Goal: Information Seeking & Learning: Learn about a topic

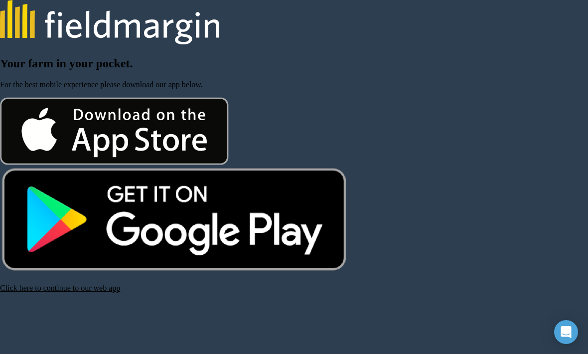
click at [105, 292] on link "Click here to continue to our web app" at bounding box center [60, 288] width 120 height 8
click at [94, 292] on link "Click here to continue to our web app" at bounding box center [60, 288] width 120 height 8
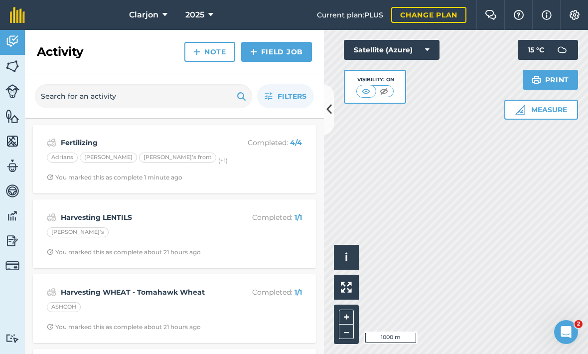
click at [9, 238] on img at bounding box center [12, 240] width 14 height 15
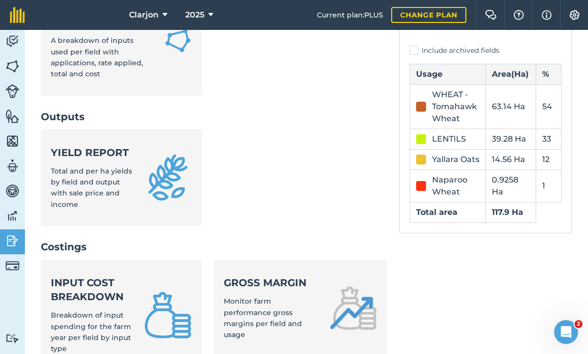
scroll to position [252, 0]
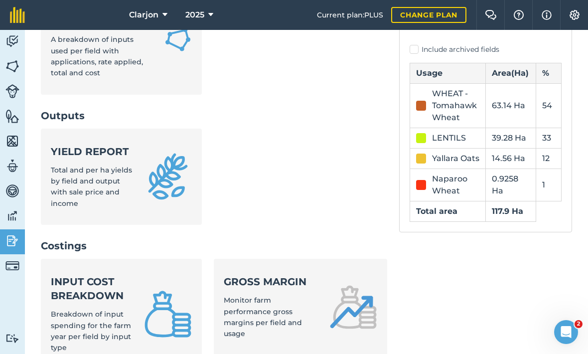
click at [66, 165] on span "Total and per ha yields by field and output with sale price and income" at bounding box center [91, 186] width 81 height 42
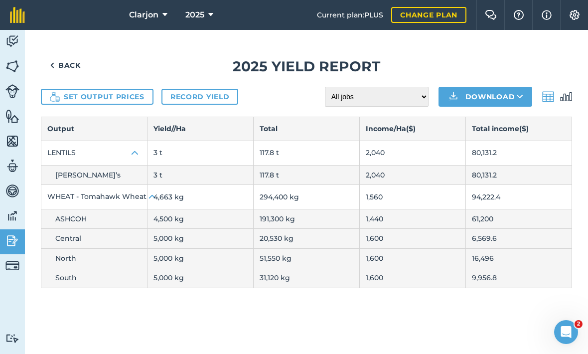
click at [54, 59] on img at bounding box center [52, 65] width 4 height 12
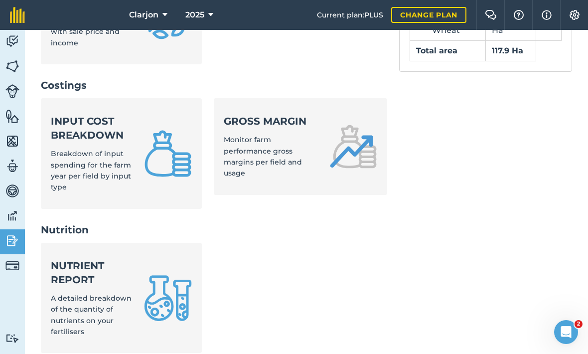
scroll to position [421, 0]
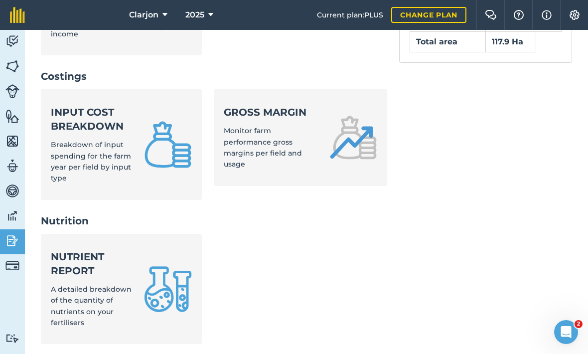
click at [78, 250] on strong "Nutrient report" at bounding box center [91, 264] width 81 height 28
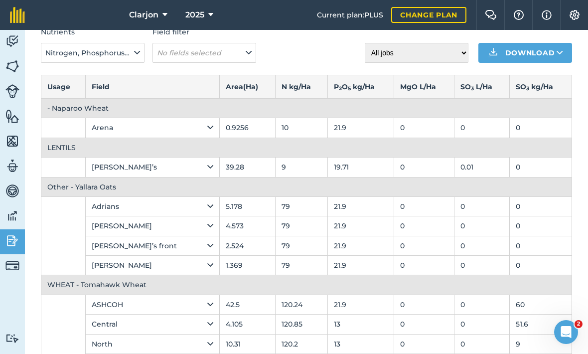
scroll to position [51, 0]
click at [13, 243] on img at bounding box center [12, 240] width 14 height 15
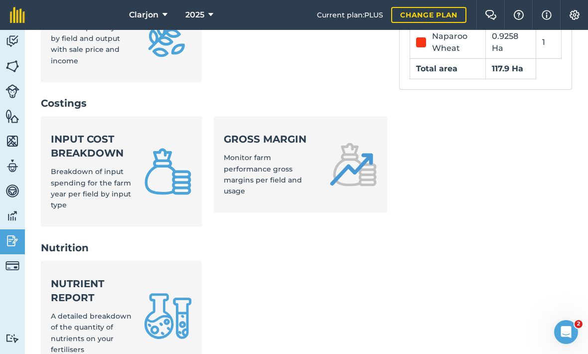
scroll to position [376, 0]
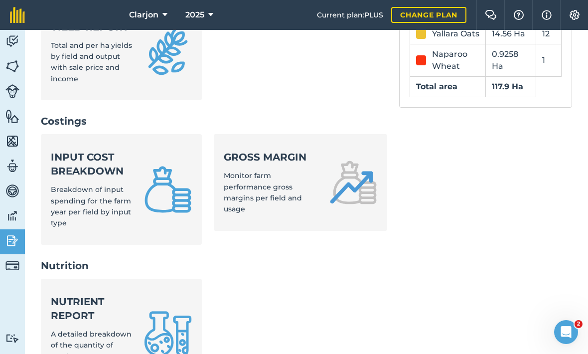
click at [385, 150] on link "Gross margin Monitor farm performance gross margins per field and usage" at bounding box center [300, 182] width 173 height 97
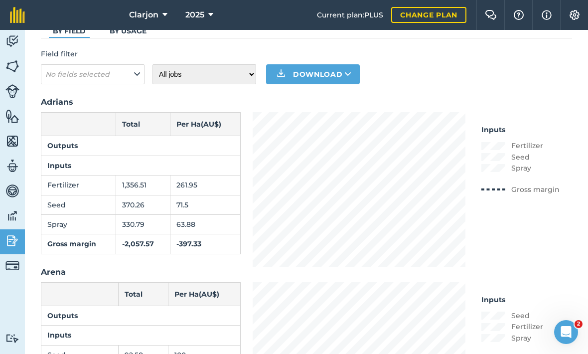
scroll to position [65, 0]
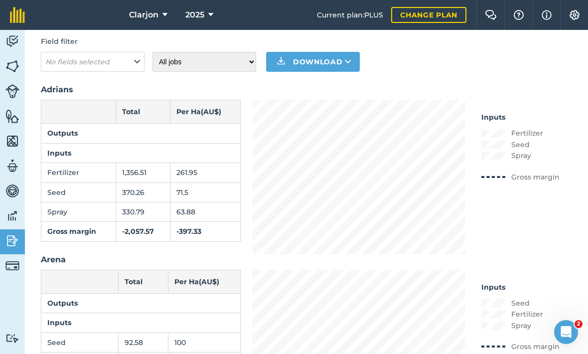
click at [18, 237] on img at bounding box center [12, 240] width 14 height 15
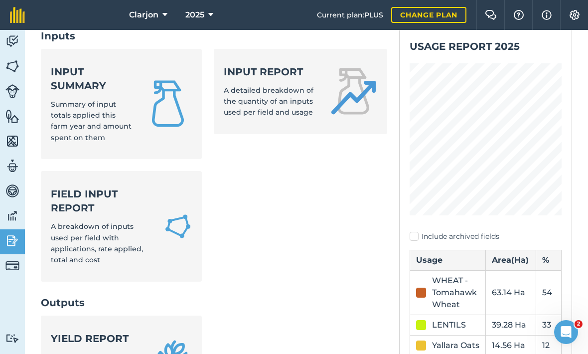
click at [73, 193] on div "Field Input Report A breakdown of inputs used per field with applications, rate…" at bounding box center [101, 226] width 101 height 79
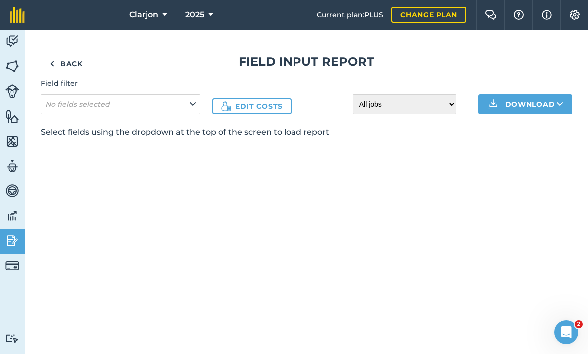
click at [66, 107] on em "No fields selected" at bounding box center [77, 104] width 64 height 9
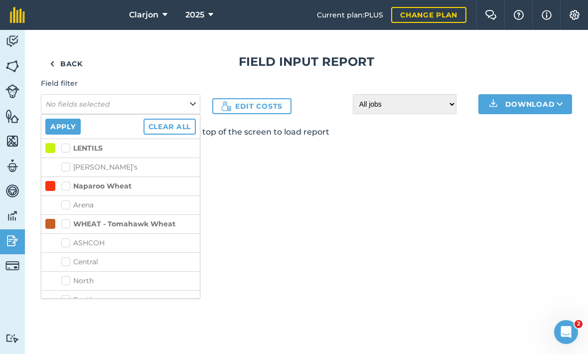
click at [63, 227] on label "WHEAT - Tomahawk Wheat" at bounding box center [118, 224] width 114 height 10
click at [63, 225] on input "WHEAT - Tomahawk Wheat" at bounding box center [64, 222] width 6 height 6
checkbox input "true"
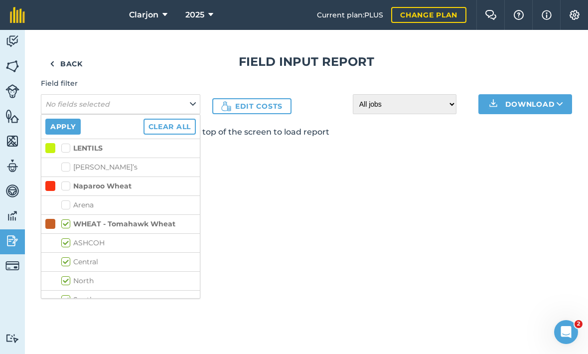
checkbox input "true"
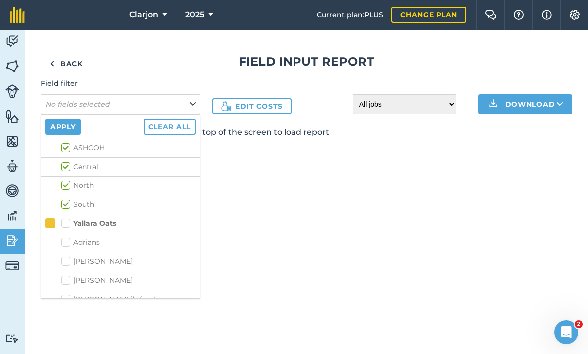
scroll to position [100, 0]
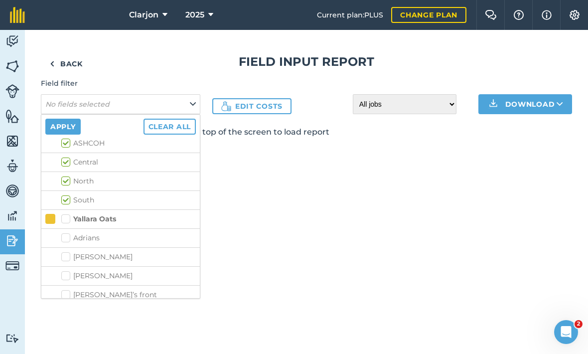
click at [65, 221] on label "Yallara Oats" at bounding box center [88, 219] width 55 height 10
click at [65, 220] on input "Yallara Oats" at bounding box center [64, 217] width 6 height 6
checkbox input "true"
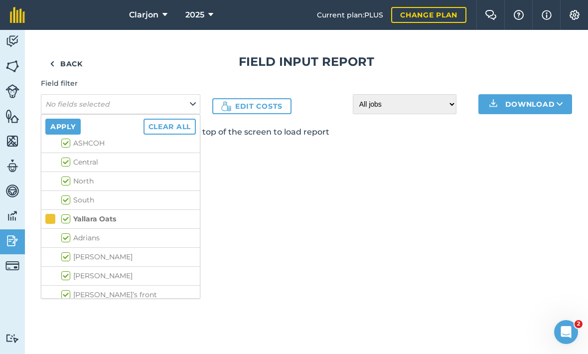
checkbox input "true"
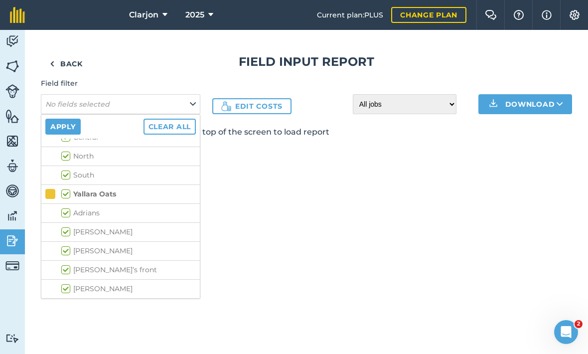
scroll to position [125, 0]
click at [62, 234] on label "Chris Raceway" at bounding box center [128, 232] width 135 height 10
click at [62, 233] on input "Chris Raceway" at bounding box center [64, 230] width 6 height 6
checkbox input "false"
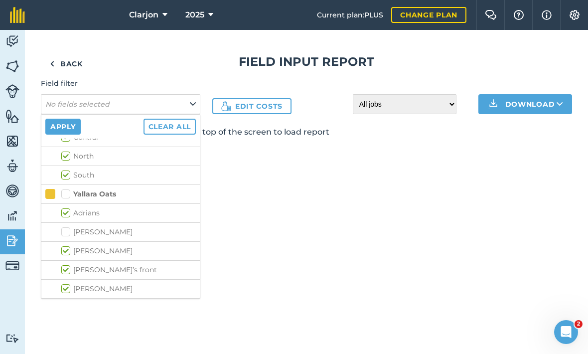
click at [56, 128] on button "Apply" at bounding box center [62, 127] width 35 height 16
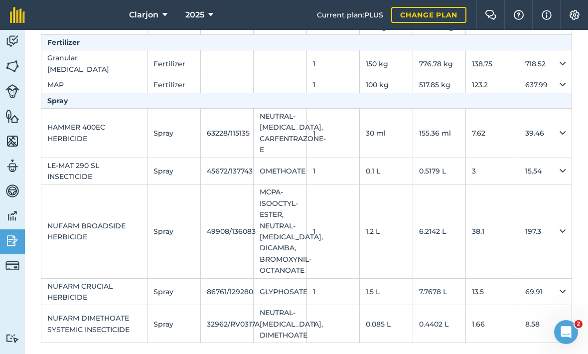
scroll to position [150, 0]
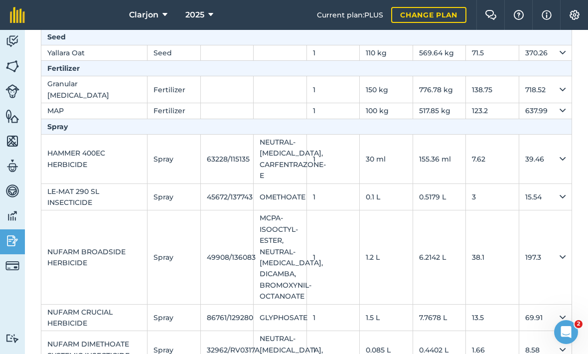
click at [14, 245] on img at bounding box center [12, 240] width 14 height 15
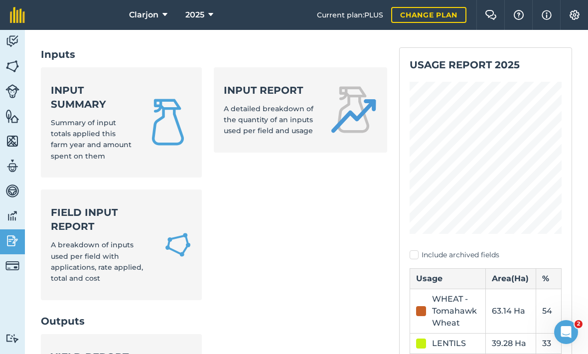
scroll to position [41, 0]
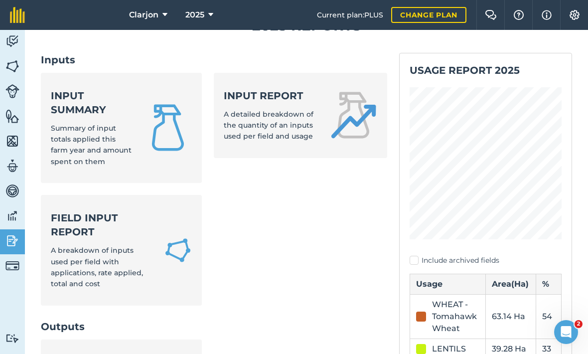
click at [73, 211] on strong "Field Input Report" at bounding box center [101, 225] width 101 height 28
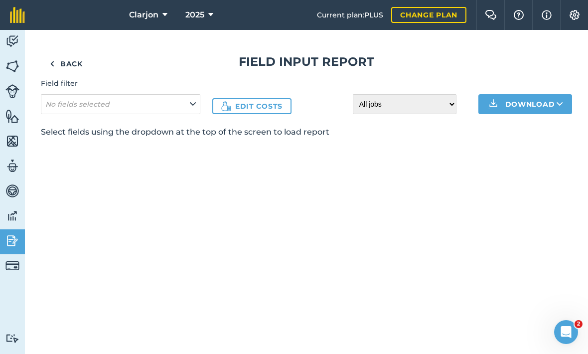
click at [68, 109] on span "No fields selected" at bounding box center [78, 104] width 66 height 11
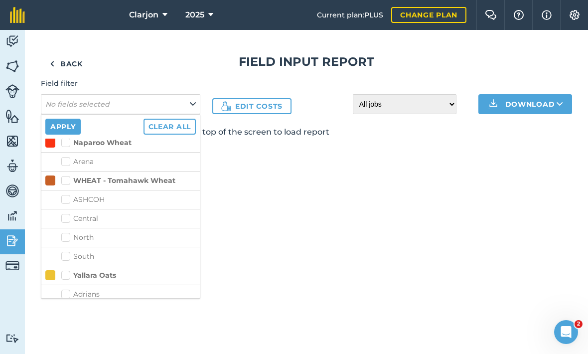
scroll to position [44, 0]
click at [69, 175] on label "WHEAT - Tomahawk Wheat" at bounding box center [118, 180] width 114 height 10
click at [68, 175] on input "WHEAT - Tomahawk Wheat" at bounding box center [64, 178] width 6 height 6
checkbox input "true"
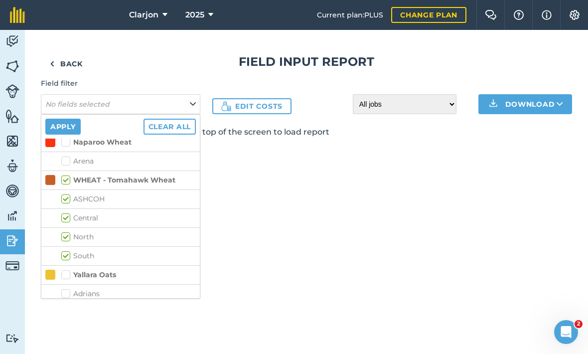
checkbox input "true"
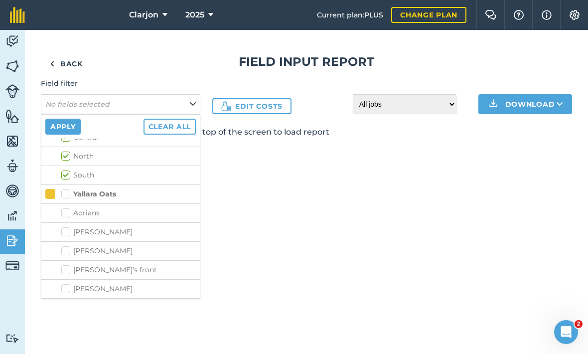
scroll to position [125, 0]
click at [66, 212] on label "Adrians" at bounding box center [128, 213] width 135 height 10
click at [66, 212] on input "Adrians" at bounding box center [64, 211] width 6 height 6
checkbox input "true"
click at [63, 252] on label "Denise Back" at bounding box center [128, 251] width 135 height 10
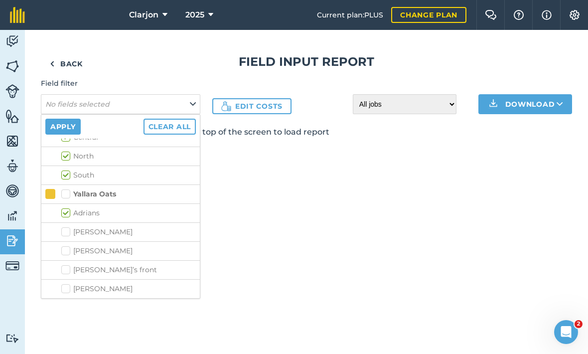
click at [63, 252] on input "Denise Back" at bounding box center [64, 249] width 6 height 6
checkbox input "true"
click at [61, 291] on label "Robert small" at bounding box center [128, 289] width 135 height 10
click at [61, 290] on input "Robert small" at bounding box center [64, 287] width 6 height 6
checkbox input "true"
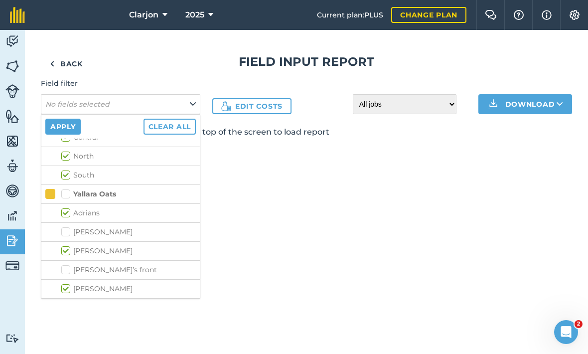
click at [62, 266] on label "Denise’s front" at bounding box center [128, 270] width 135 height 10
click at [62, 266] on input "Denise’s front" at bounding box center [64, 268] width 6 height 6
checkbox input "true"
click at [47, 128] on button "Apply" at bounding box center [62, 127] width 35 height 16
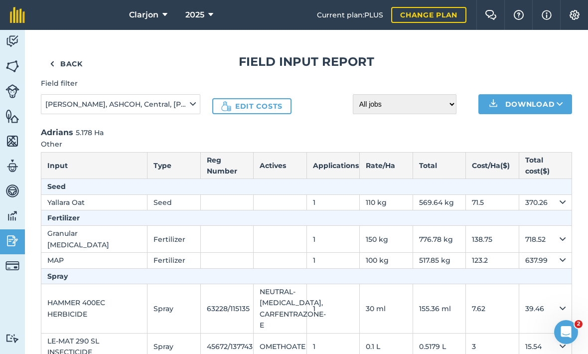
click at [16, 247] on img at bounding box center [12, 240] width 14 height 15
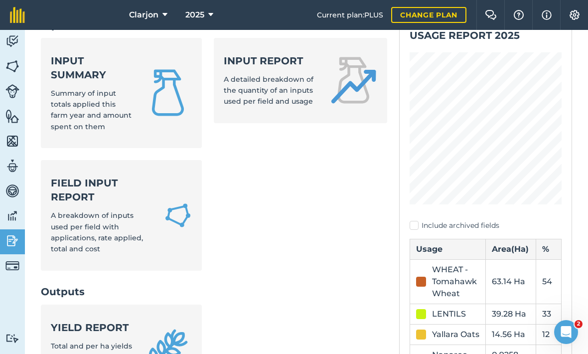
scroll to position [88, 0]
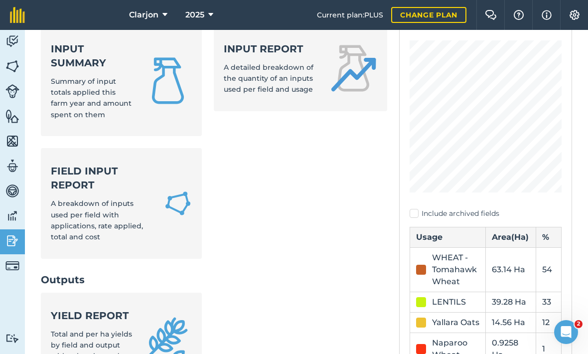
click at [71, 199] on span "A breakdown of inputs used per field with applications, rate applied, total and…" at bounding box center [97, 220] width 92 height 42
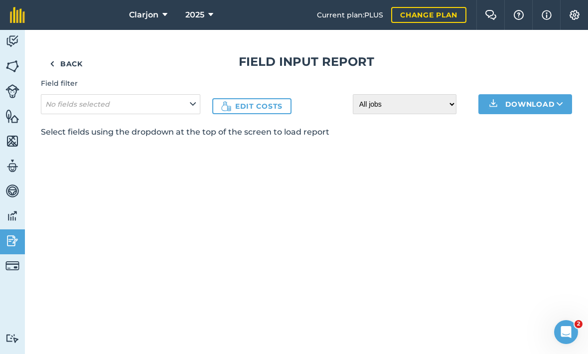
click at [56, 114] on button "No fields selected" at bounding box center [120, 104] width 159 height 20
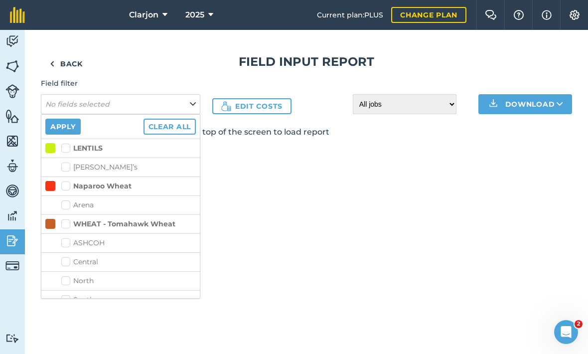
click at [69, 227] on label "WHEAT - Tomahawk Wheat" at bounding box center [118, 224] width 114 height 10
click at [68, 225] on input "WHEAT - Tomahawk Wheat" at bounding box center [64, 222] width 6 height 6
checkbox input "true"
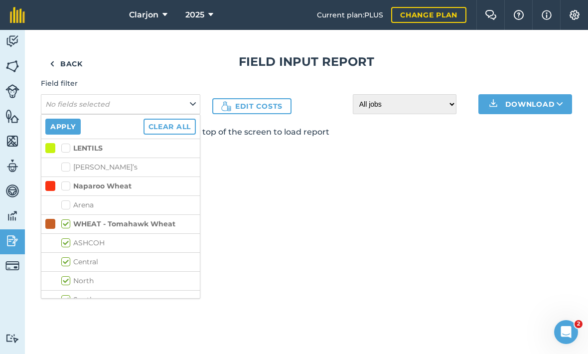
checkbox input "true"
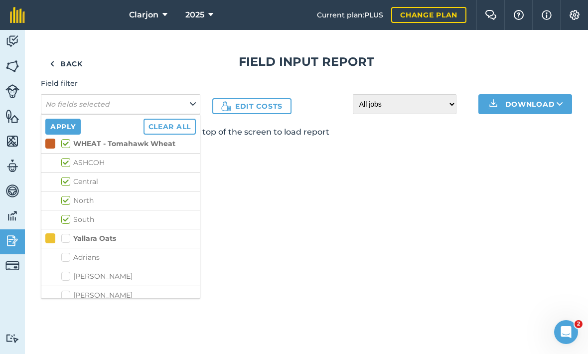
scroll to position [102, 0]
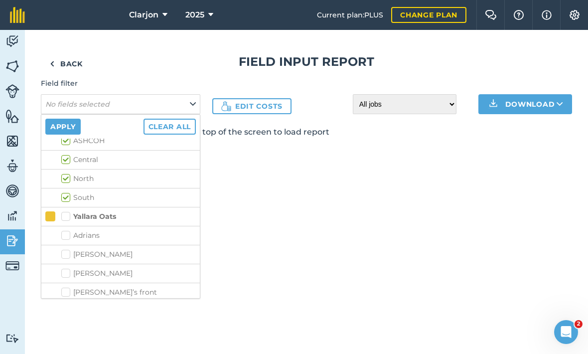
click at [62, 234] on label "Adrians" at bounding box center [128, 235] width 135 height 10
click at [62, 234] on input "Adrians" at bounding box center [64, 233] width 6 height 6
checkbox input "true"
click at [62, 273] on label "Denise Back" at bounding box center [128, 273] width 135 height 10
click at [62, 273] on input "Denise Back" at bounding box center [64, 271] width 6 height 6
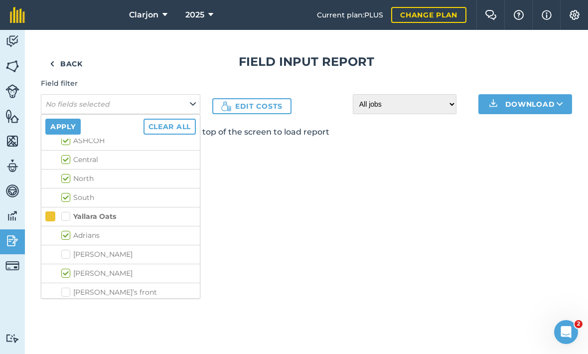
checkbox input "true"
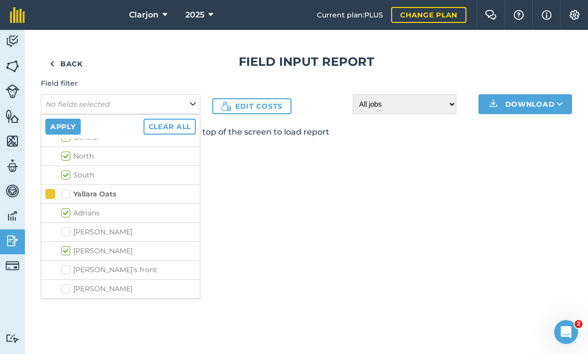
scroll to position [125, 0]
click at [68, 284] on label "Robert small" at bounding box center [128, 289] width 135 height 10
click at [68, 284] on input "Robert small" at bounding box center [64, 287] width 6 height 6
checkbox input "true"
click at [66, 281] on li "Robert small" at bounding box center [120, 288] width 158 height 19
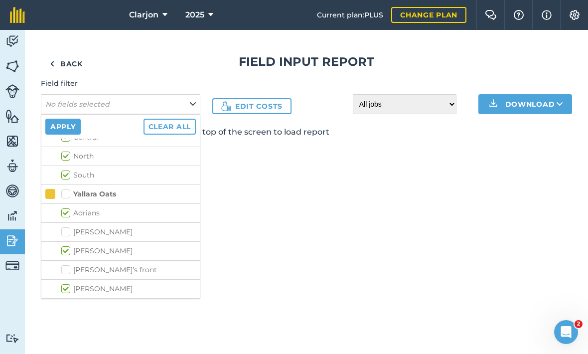
click at [65, 265] on label "Denise’s front" at bounding box center [128, 270] width 135 height 10
click at [65, 265] on input "Denise’s front" at bounding box center [64, 268] width 6 height 6
checkbox input "true"
click at [54, 124] on button "Apply" at bounding box center [62, 127] width 35 height 16
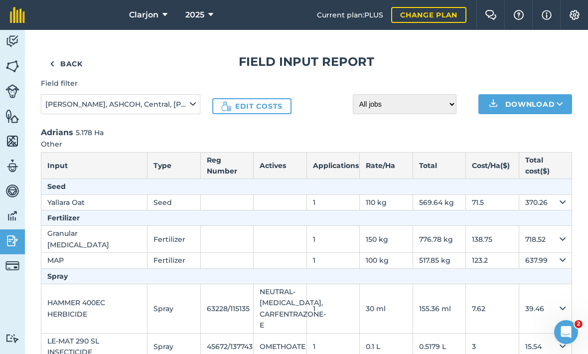
click at [14, 244] on img at bounding box center [12, 240] width 14 height 15
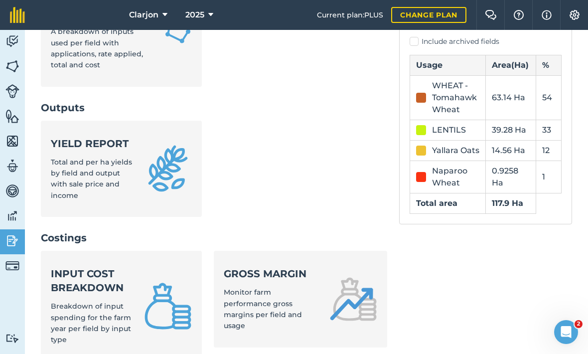
scroll to position [261, 0]
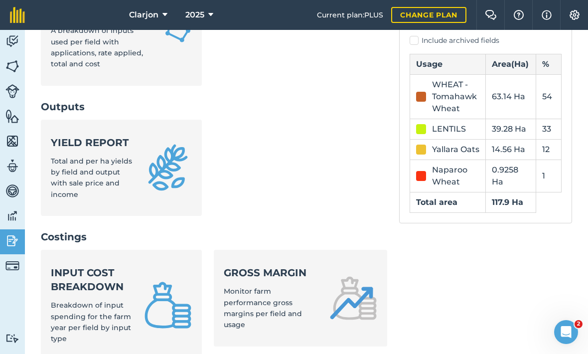
click at [55, 266] on strong "Input cost breakdown" at bounding box center [91, 280] width 81 height 28
